Goal: Information Seeking & Learning: Learn about a topic

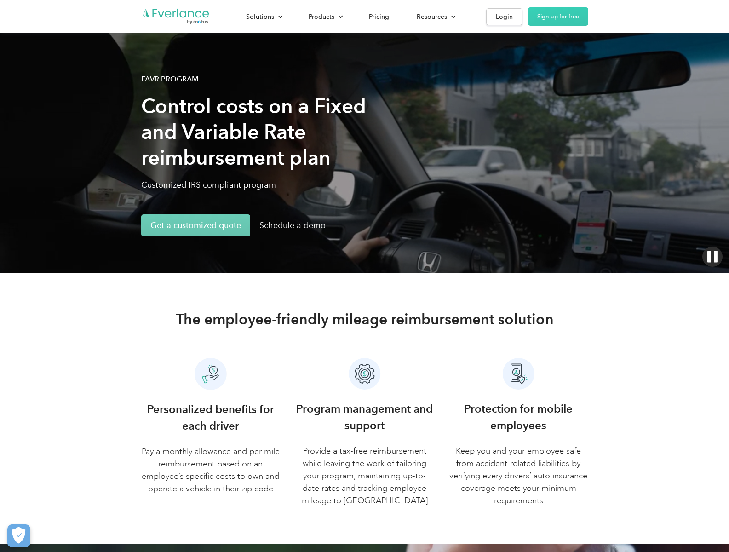
scroll to position [3065, 0]
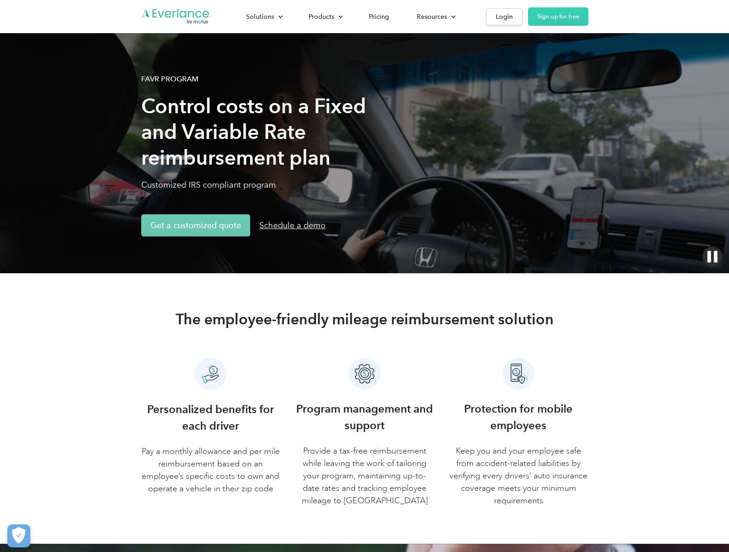
scroll to position [2984, 0]
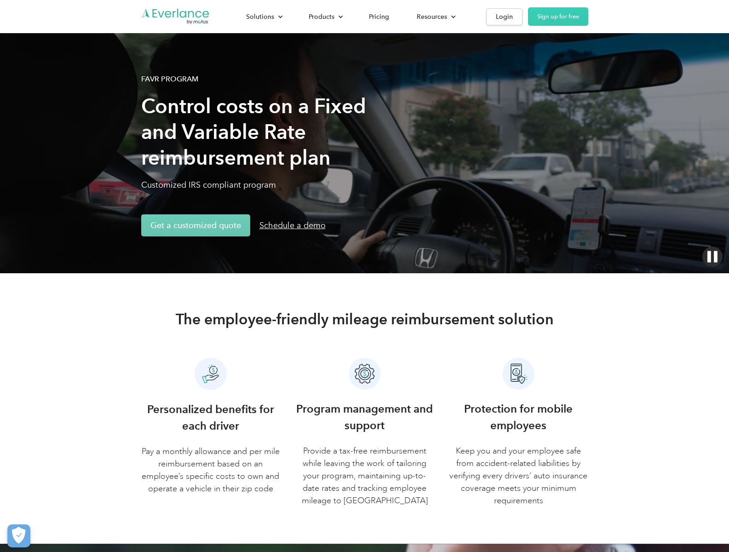
click at [18, 536] on button "Cookies Settings" at bounding box center [18, 535] width 23 height 23
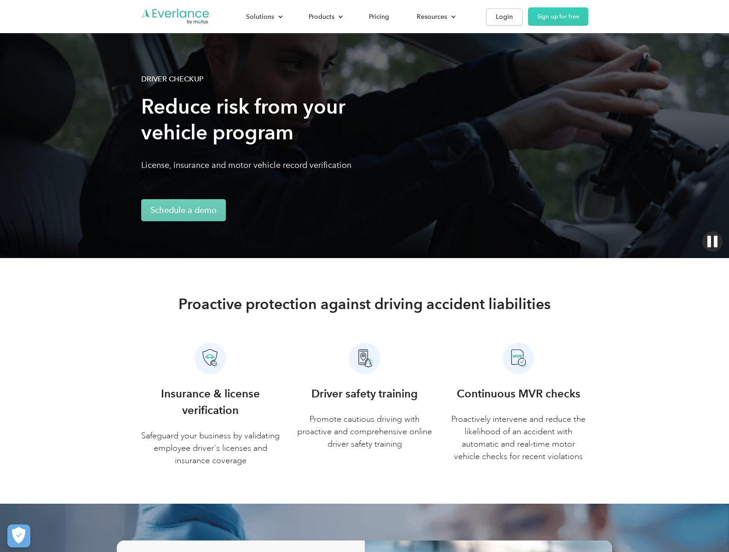
click at [325, 17] on div "Products" at bounding box center [322, 16] width 26 height 11
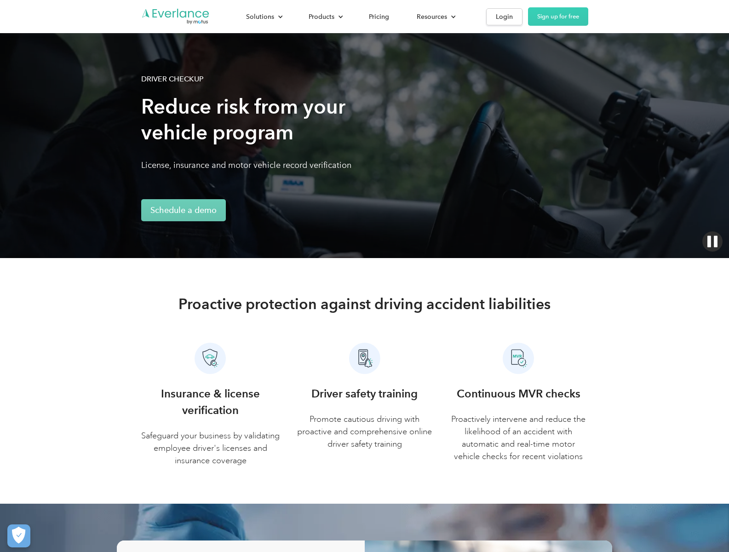
click at [183, 210] on link "Schedule a demo" at bounding box center [183, 210] width 85 height 22
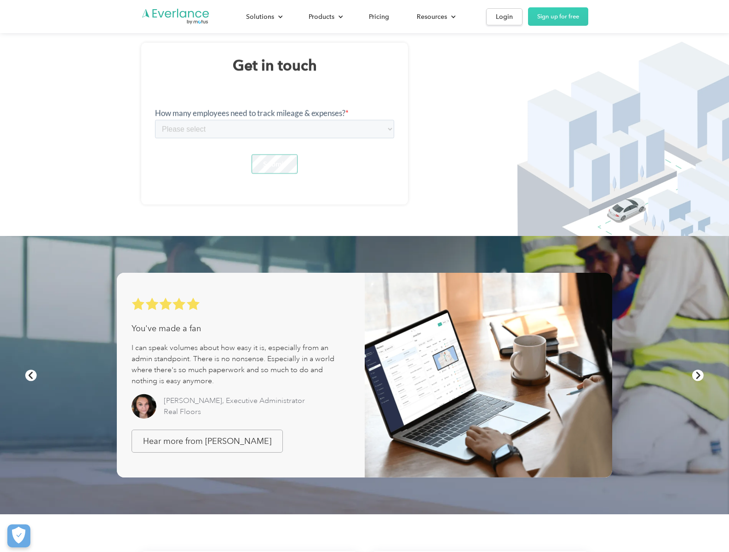
scroll to position [1214, 0]
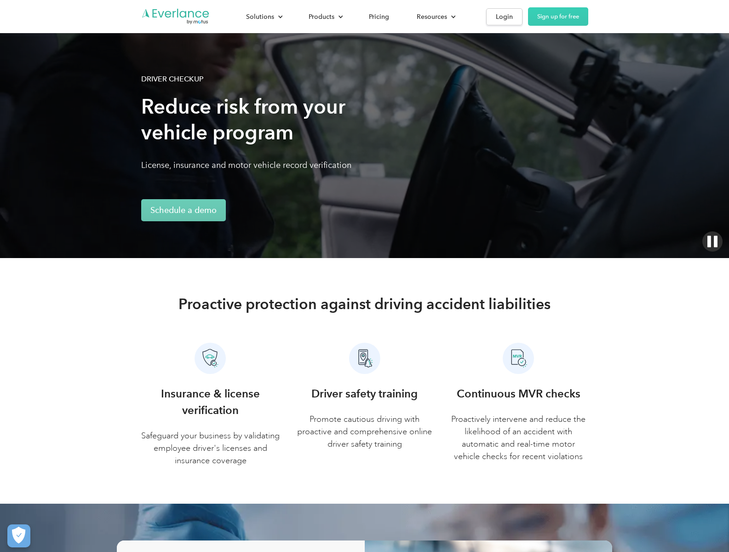
scroll to position [174, 0]
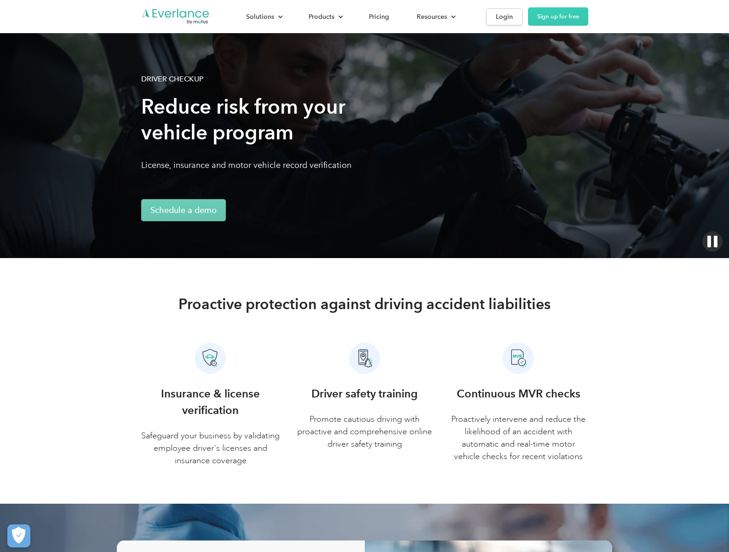
scroll to position [2733, 0]
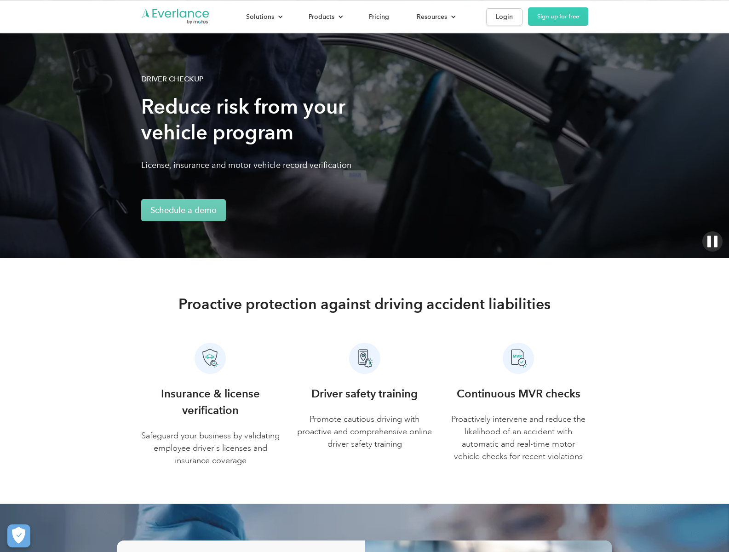
scroll to position [2884, 0]
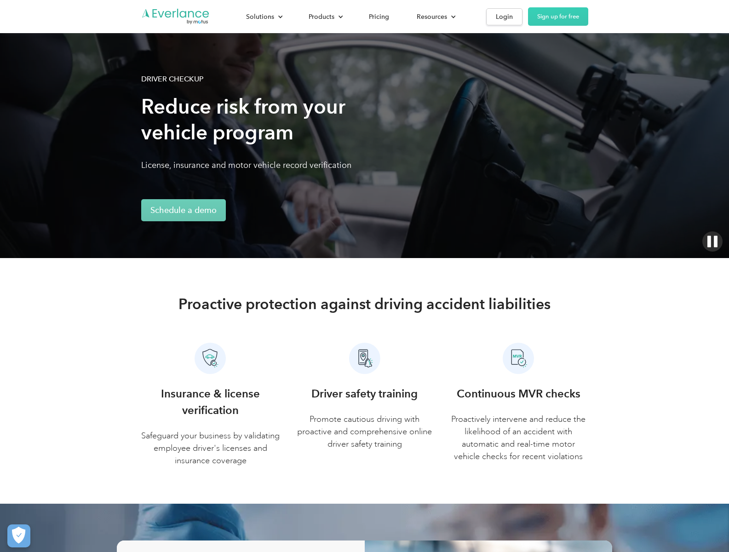
scroll to position [2880, 0]
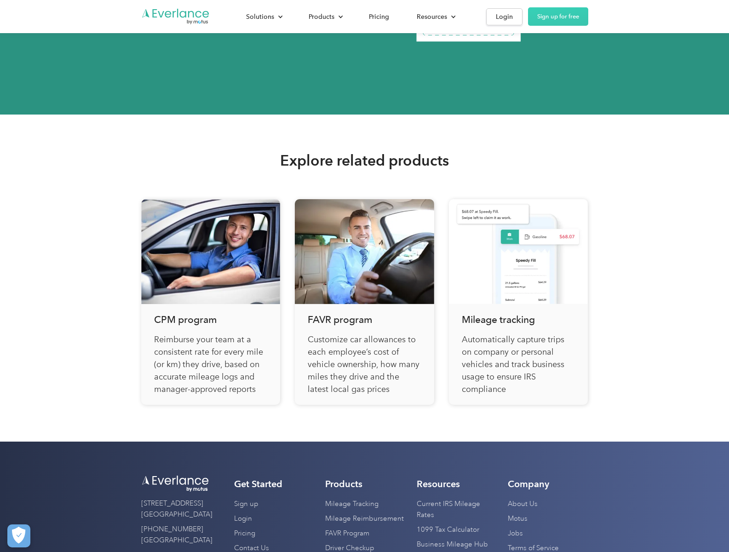
click at [452, 544] on link "Business Mileage Hub" at bounding box center [452, 544] width 71 height 15
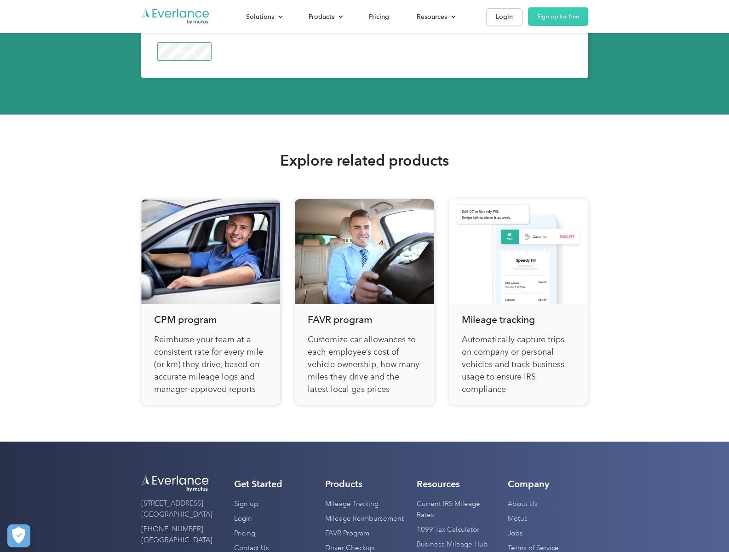
scroll to position [0, 0]
